Goal: Transaction & Acquisition: Purchase product/service

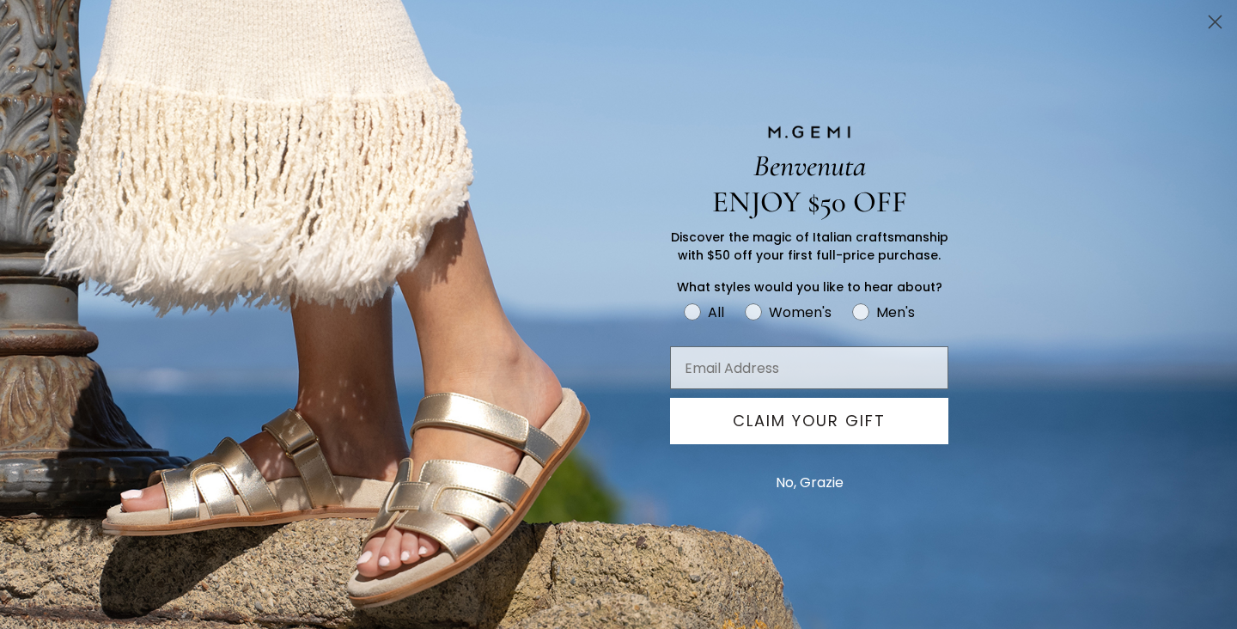
click at [1222, 21] on circle "Close dialog" at bounding box center [1215, 22] width 28 height 28
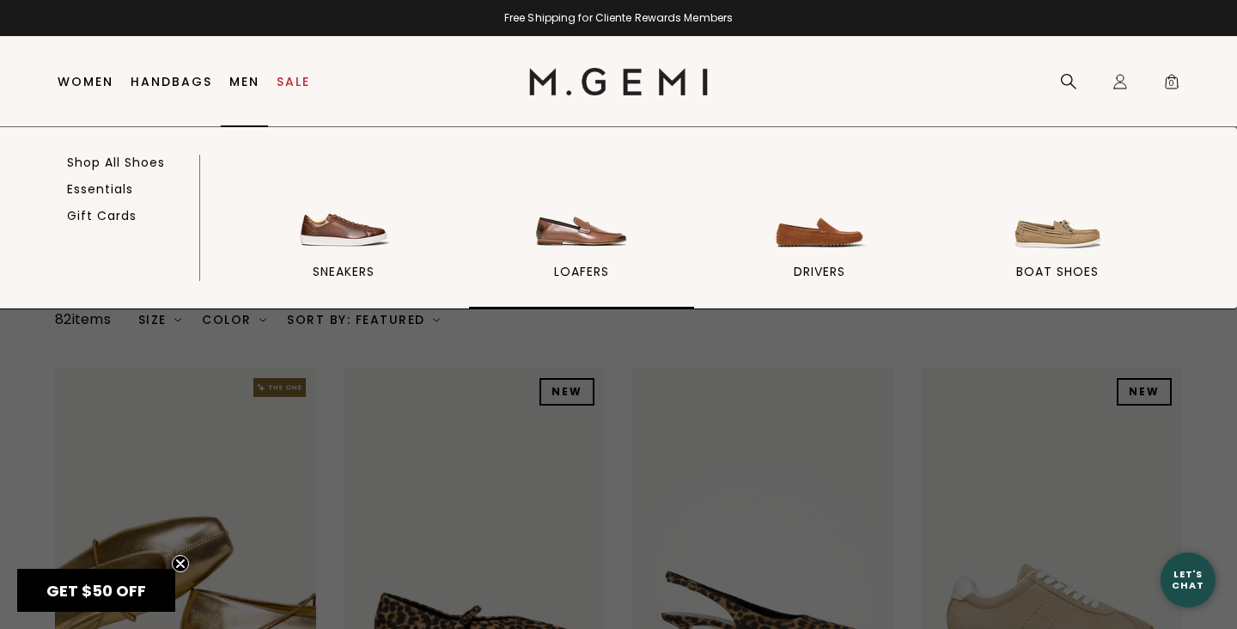
click at [596, 242] on img at bounding box center [582, 207] width 96 height 96
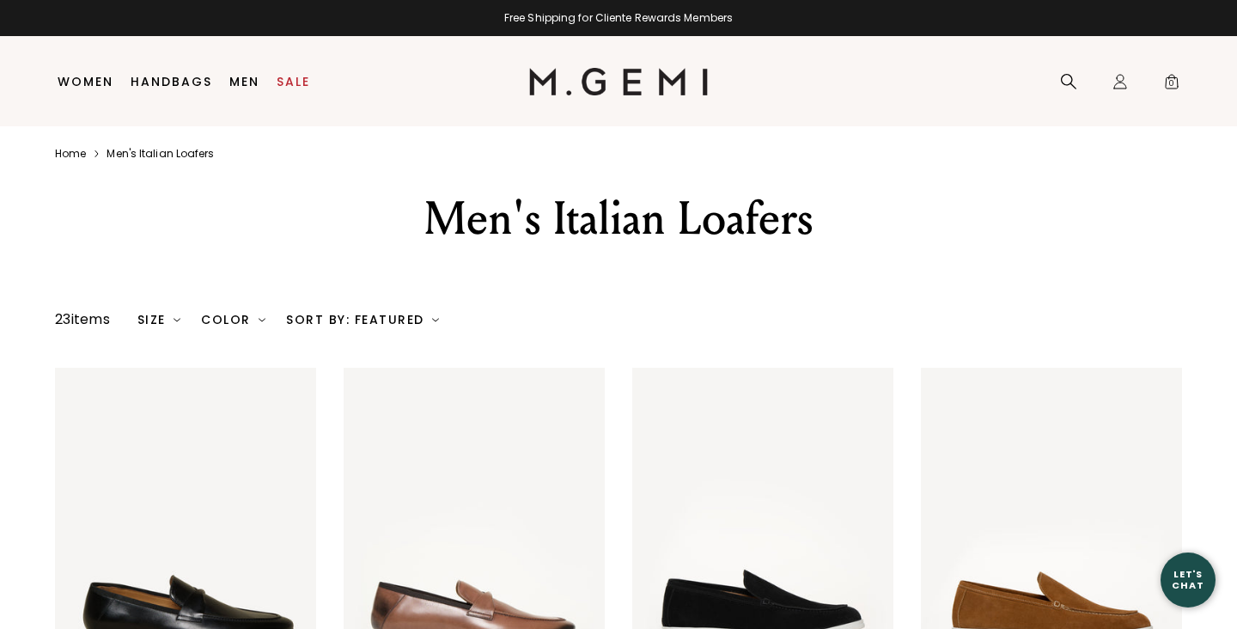
click at [1210, 281] on div "Men's Italian Loafers" at bounding box center [618, 240] width 1237 height 104
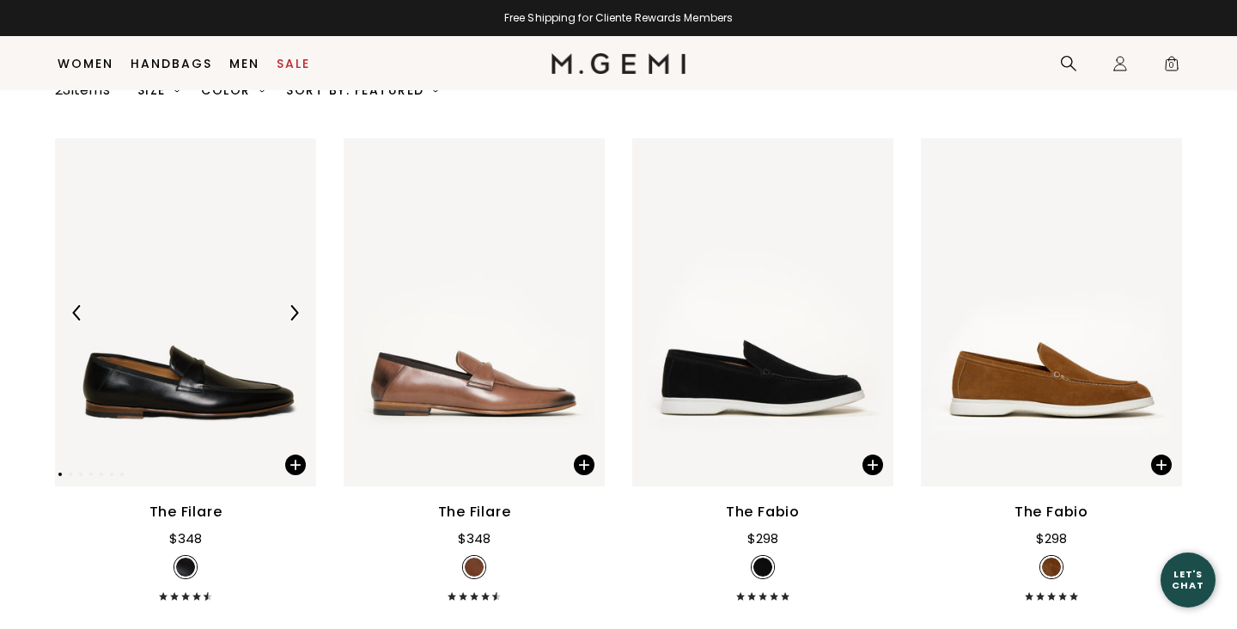
scroll to position [277, 0]
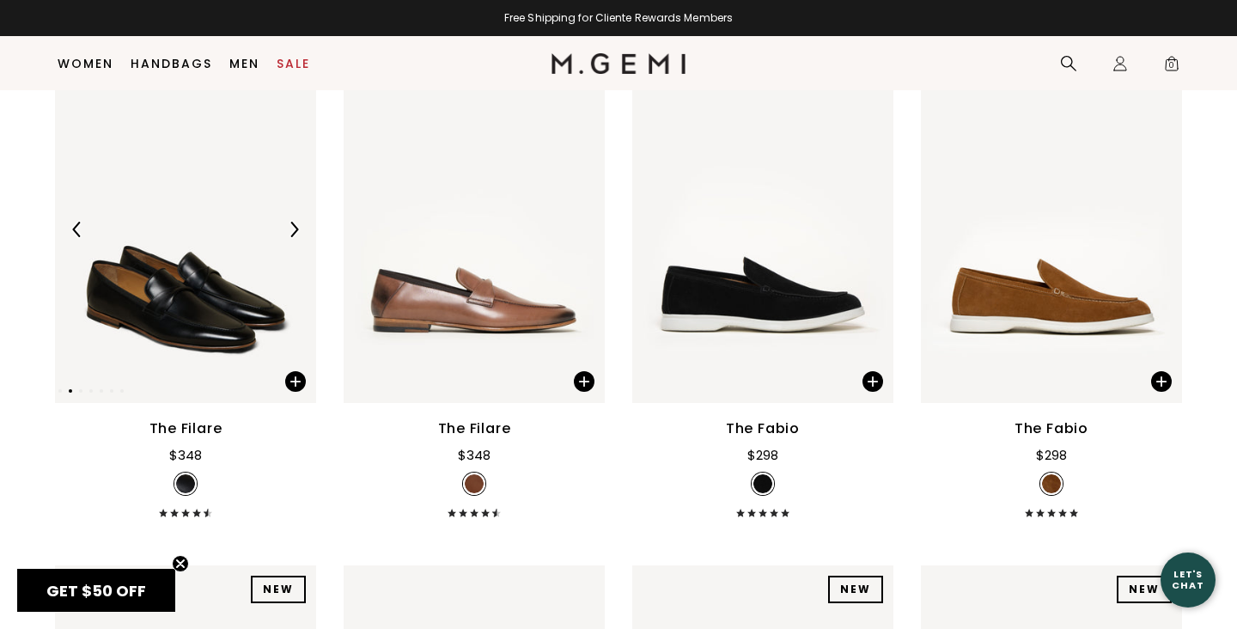
click at [231, 324] on img at bounding box center [185, 229] width 261 height 348
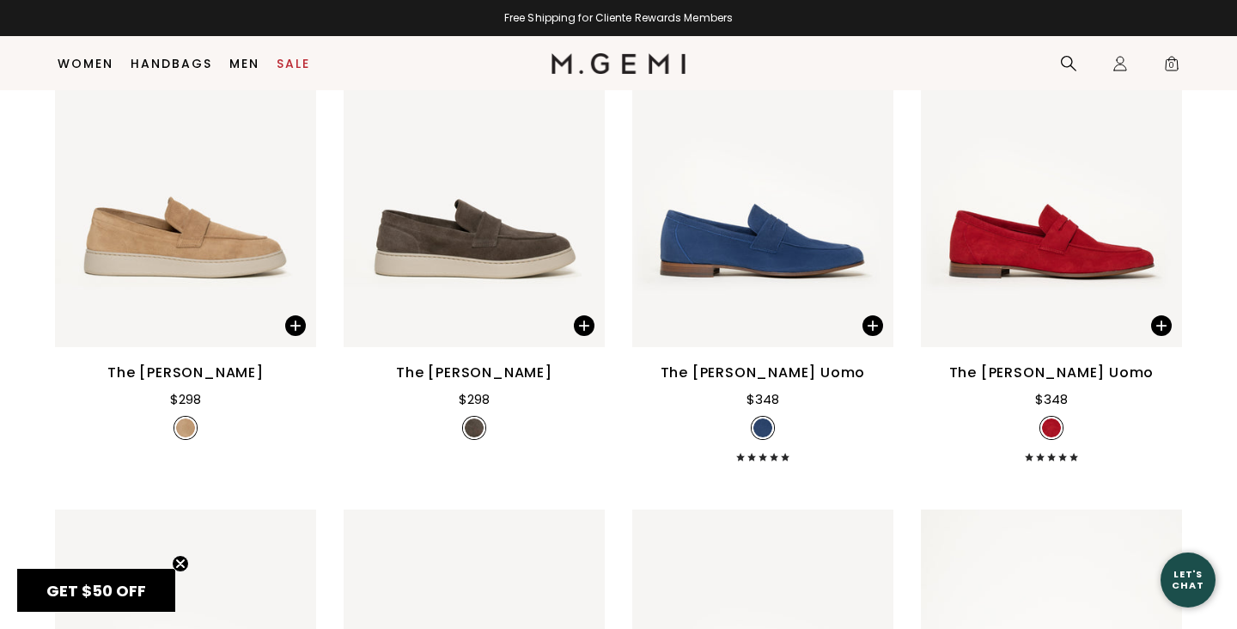
scroll to position [1389, 0]
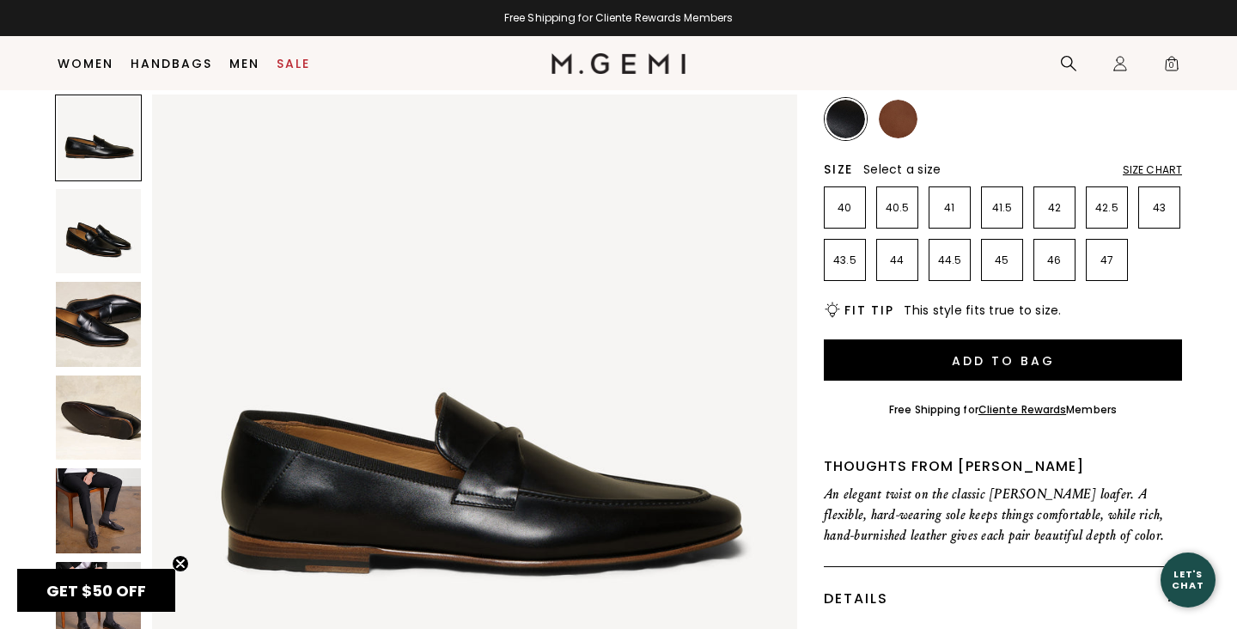
scroll to position [231, 0]
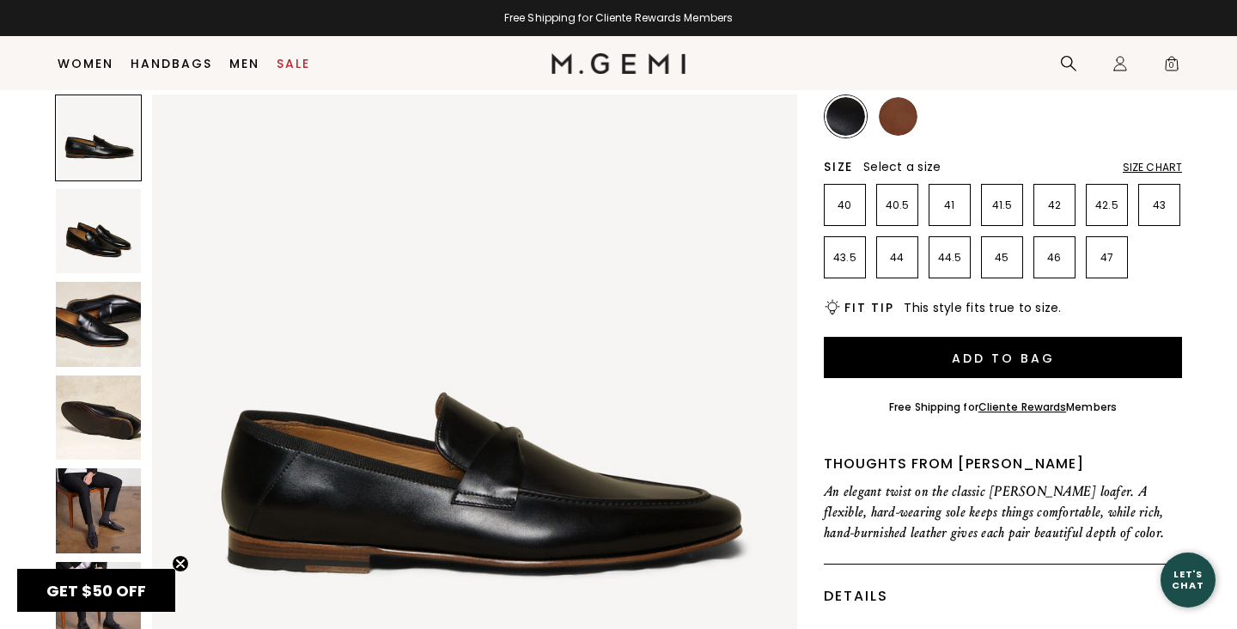
click at [518, 510] on img at bounding box center [475, 418] width 646 height 646
click at [99, 242] on img at bounding box center [98, 231] width 85 height 85
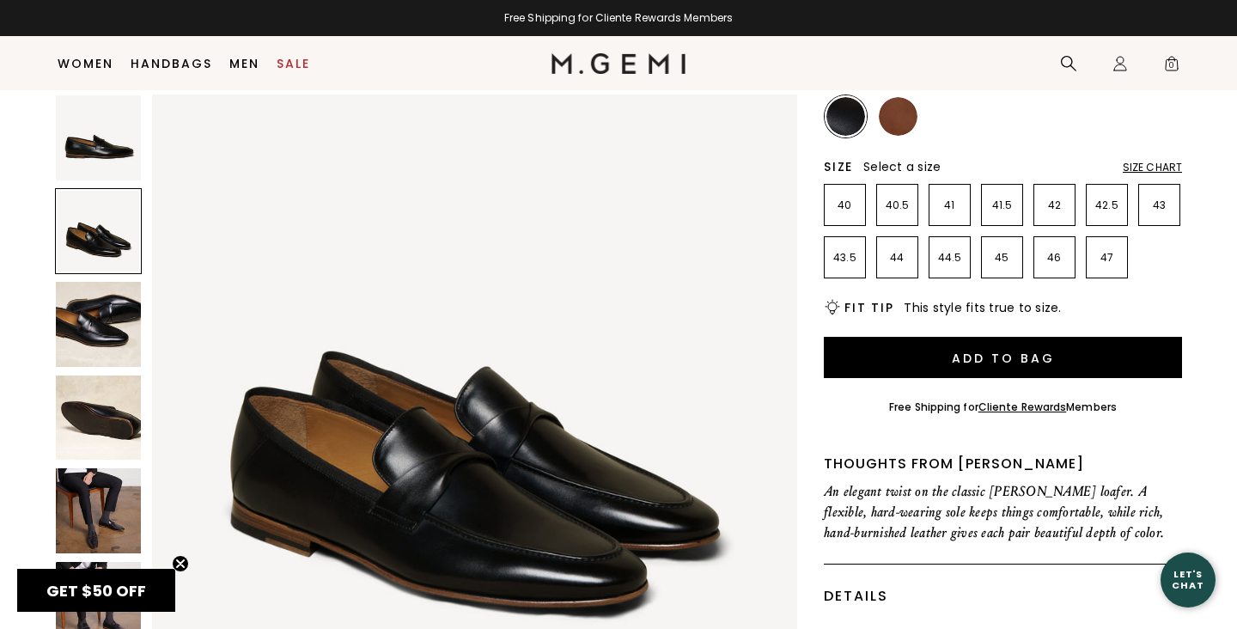
click at [101, 308] on img at bounding box center [98, 324] width 85 height 85
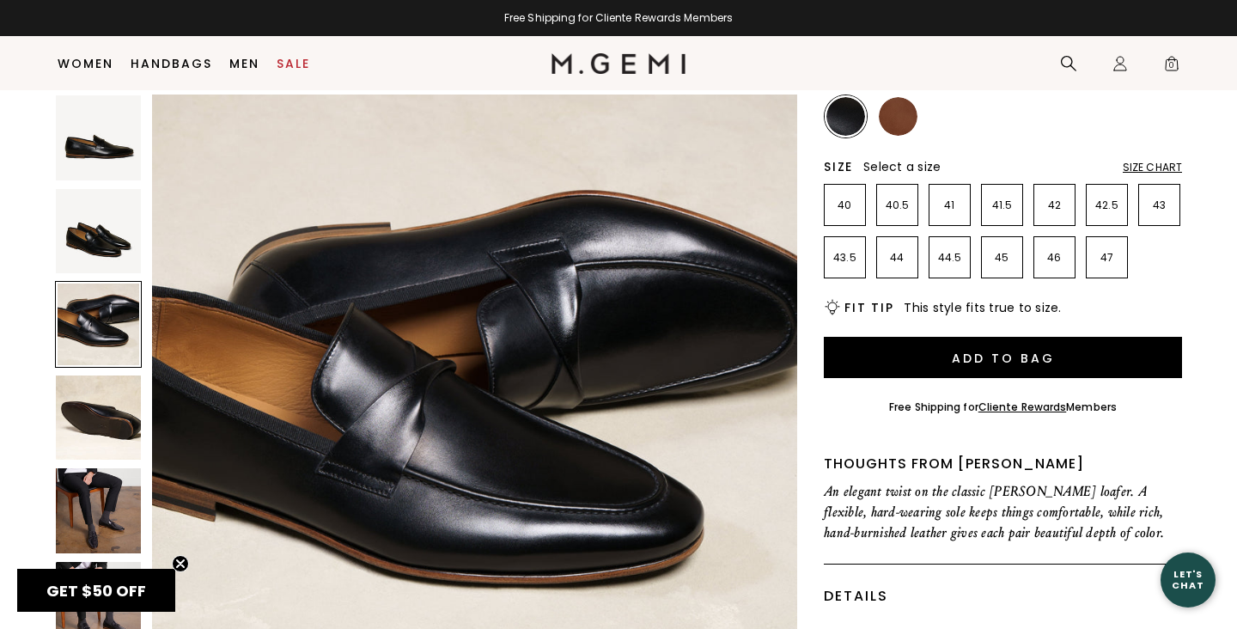
click at [102, 406] on img at bounding box center [98, 418] width 85 height 85
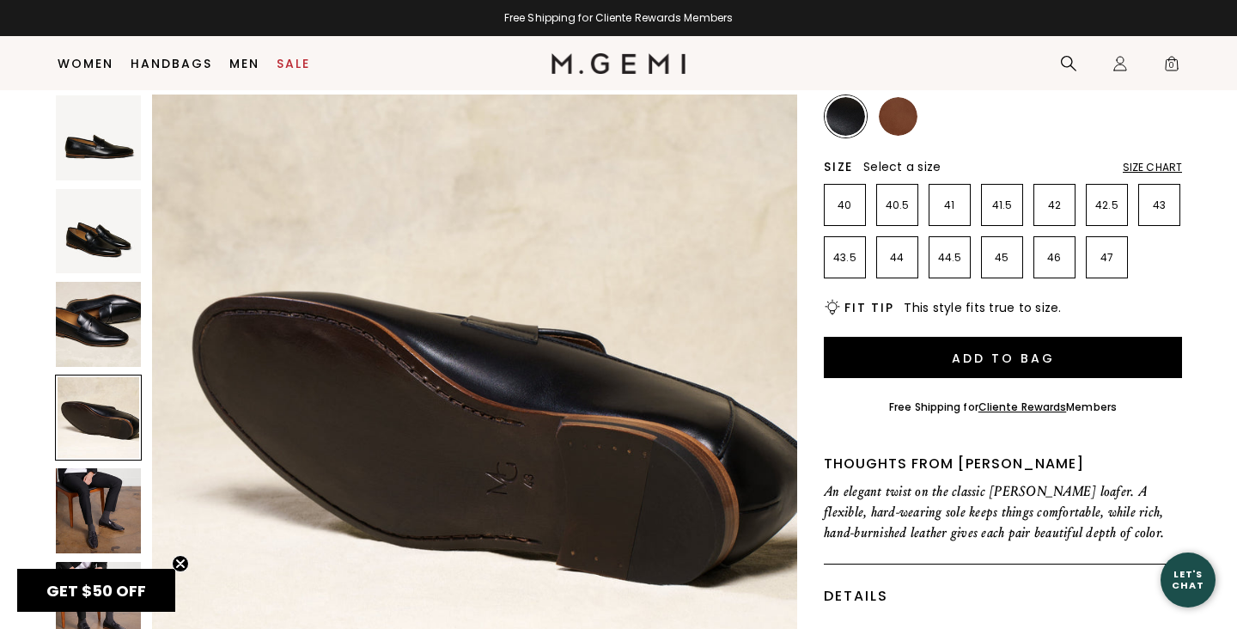
click at [105, 485] on img at bounding box center [98, 510] width 85 height 85
